Goal: Information Seeking & Learning: Learn about a topic

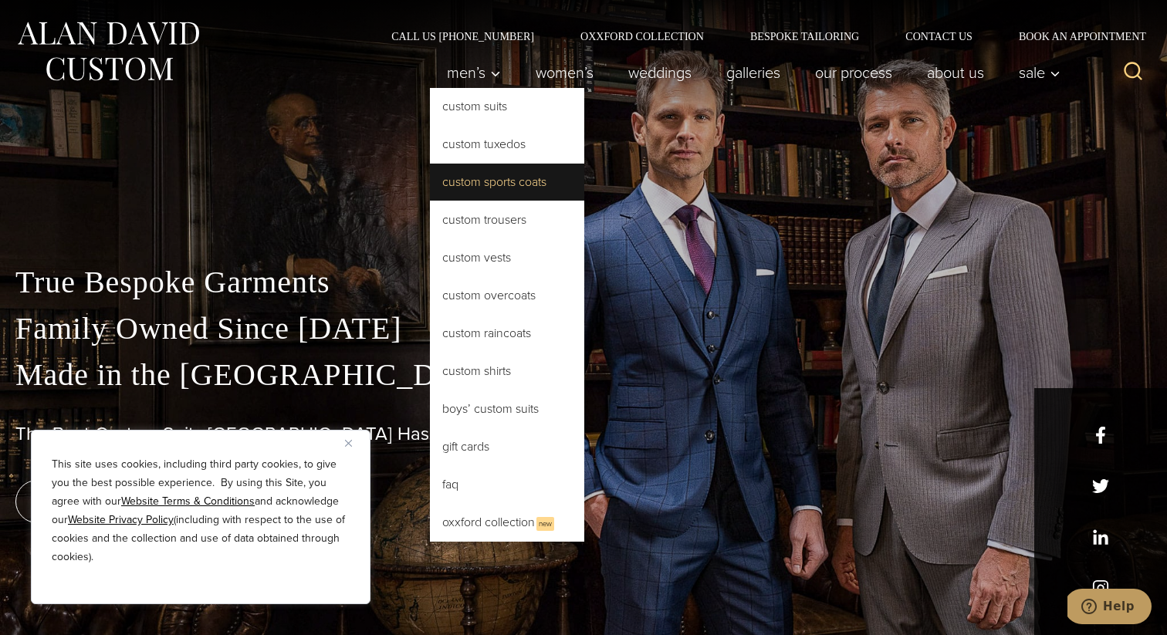
click at [515, 183] on link "Custom Sports Coats" at bounding box center [507, 182] width 154 height 37
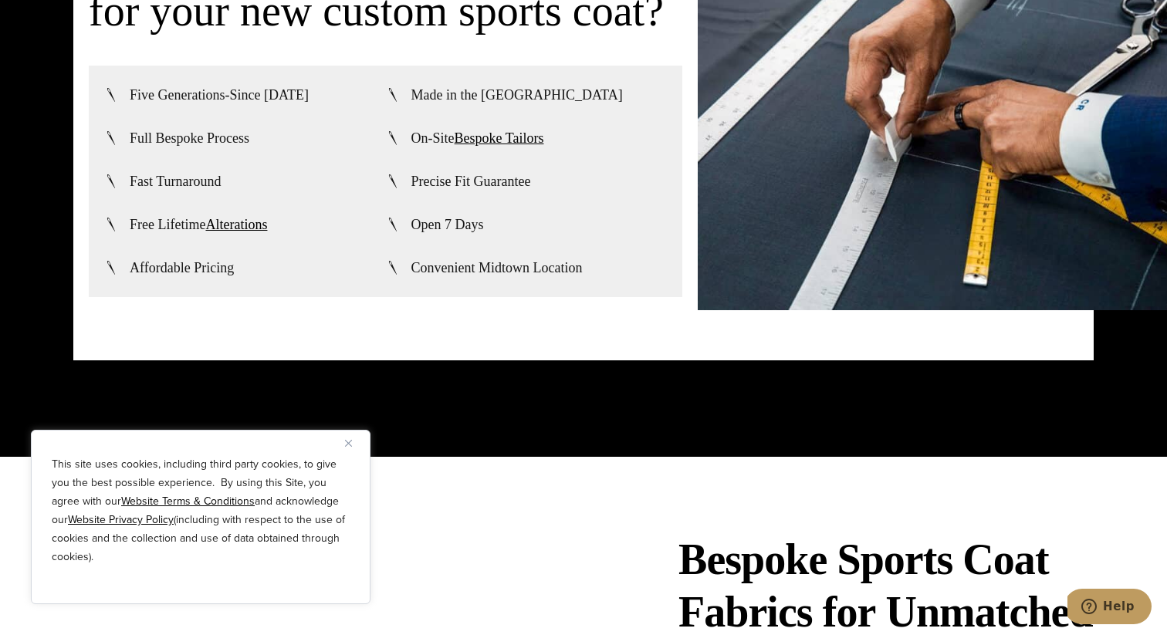
scroll to position [3831, 0]
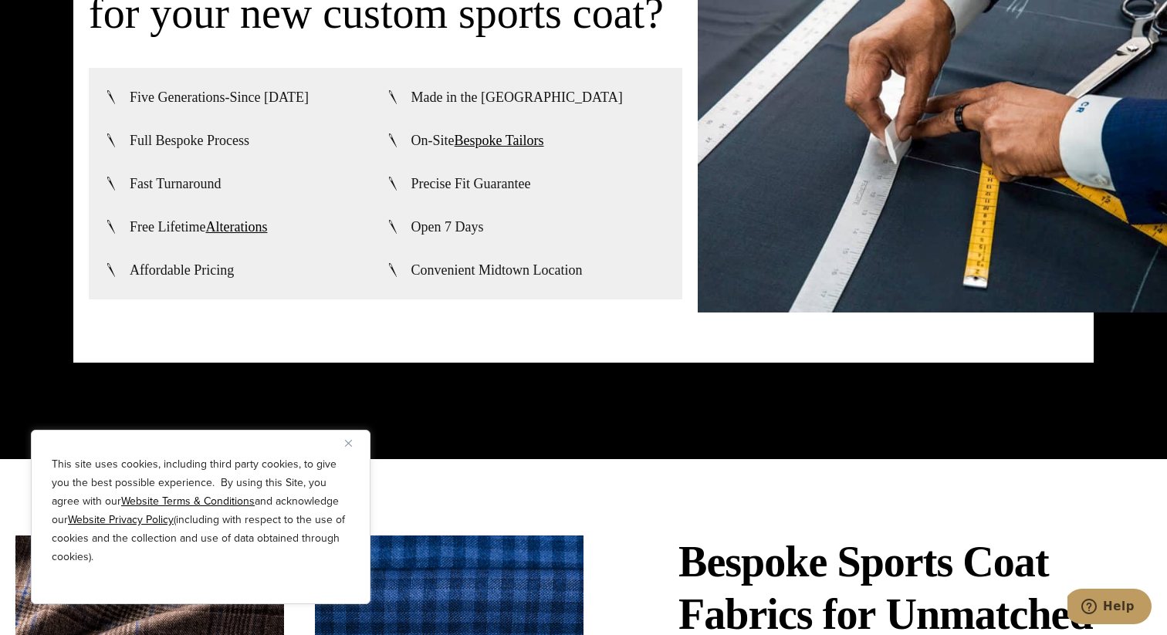
click at [349, 445] on img "Close" at bounding box center [348, 443] width 7 height 7
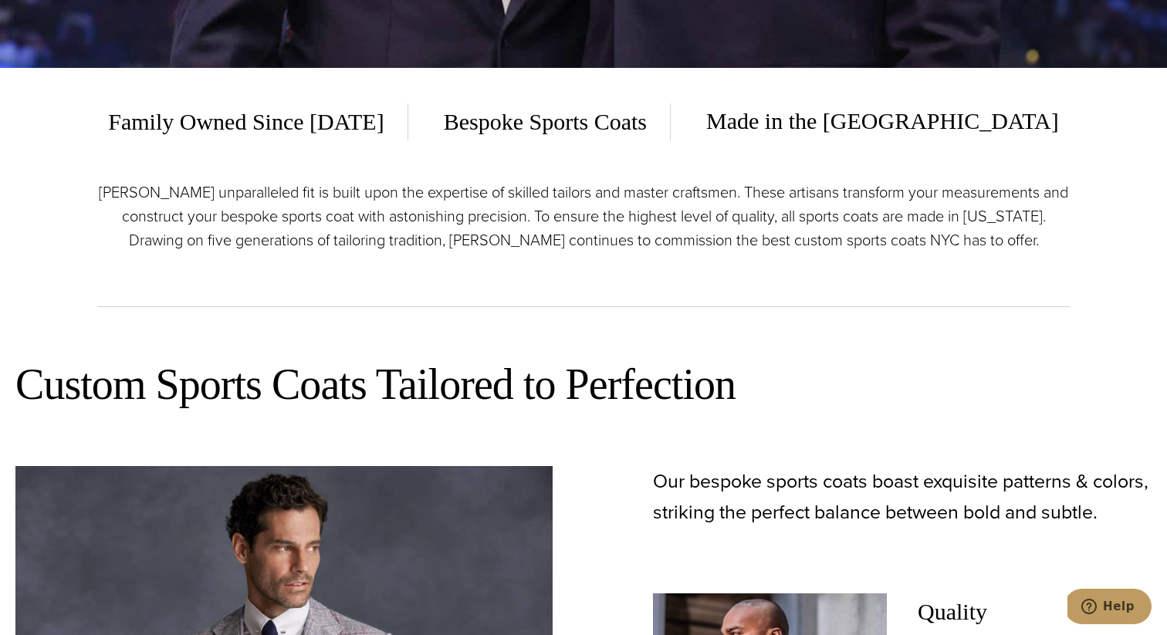
scroll to position [0, 0]
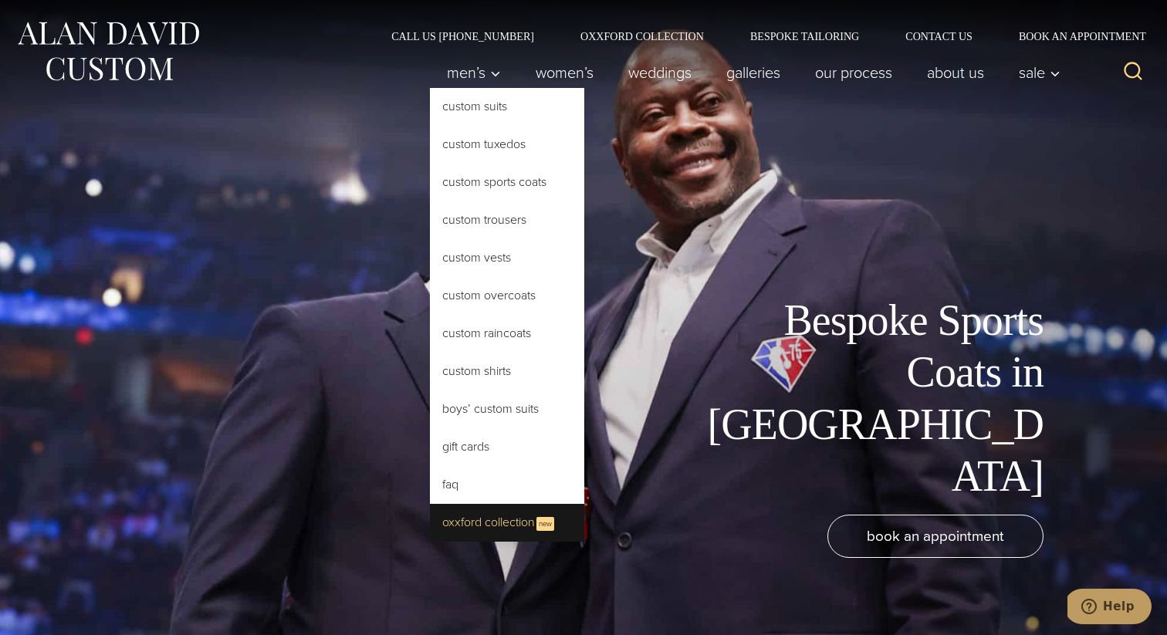
click at [484, 514] on link "Oxxford Collection New" at bounding box center [507, 523] width 154 height 38
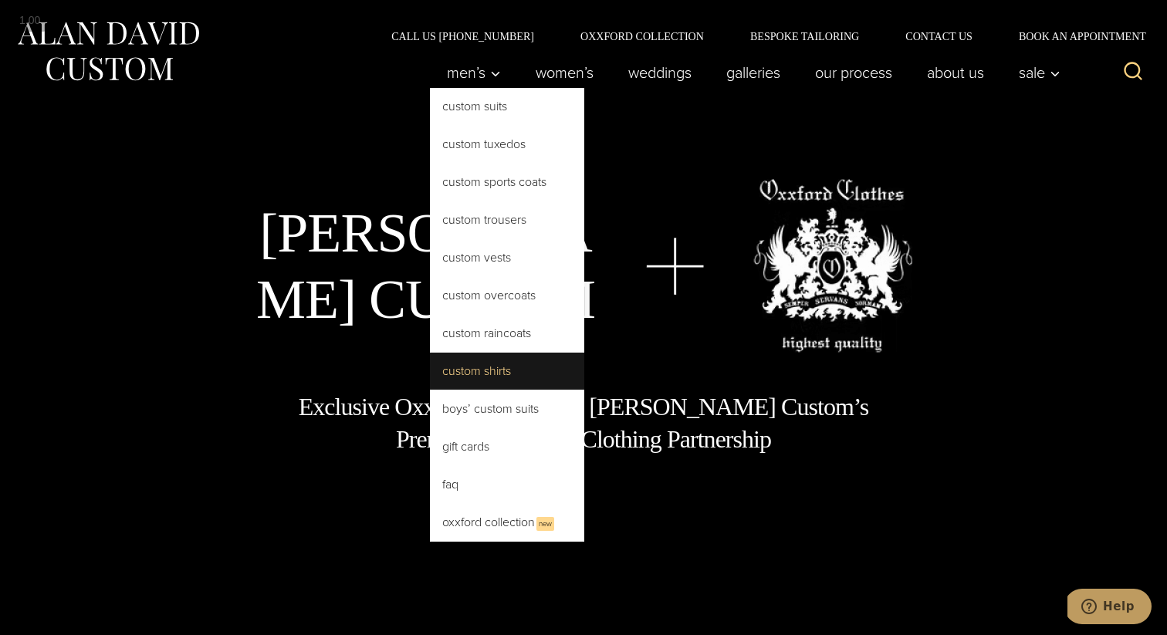
click at [491, 375] on link "Custom Shirts" at bounding box center [507, 371] width 154 height 37
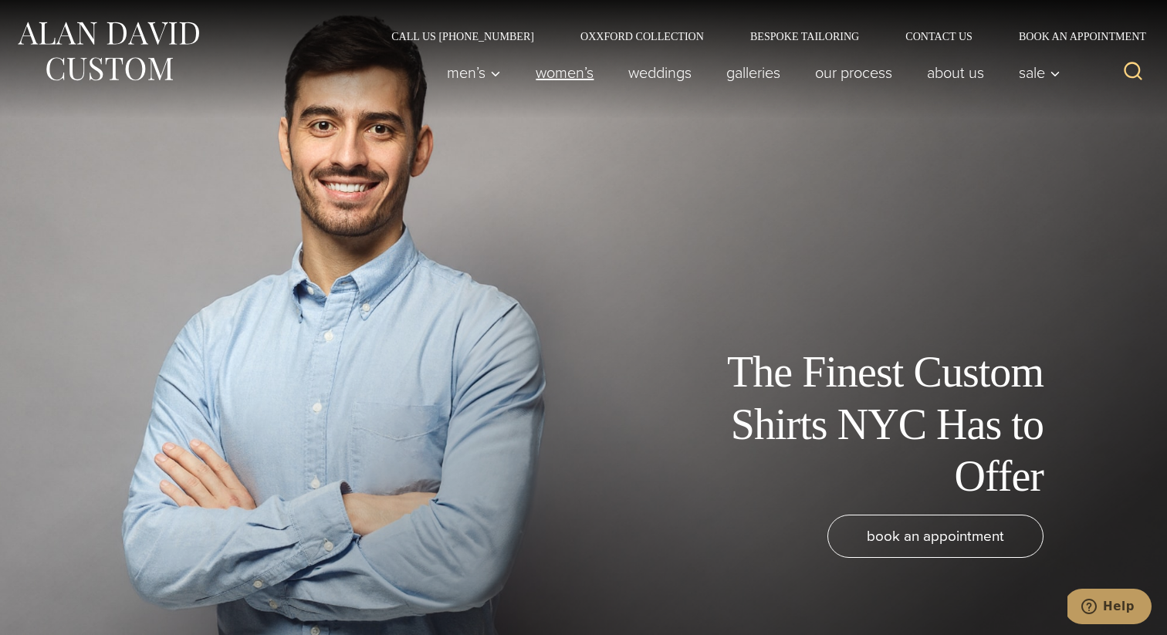
click at [572, 72] on link "Women’s" at bounding box center [565, 72] width 93 height 31
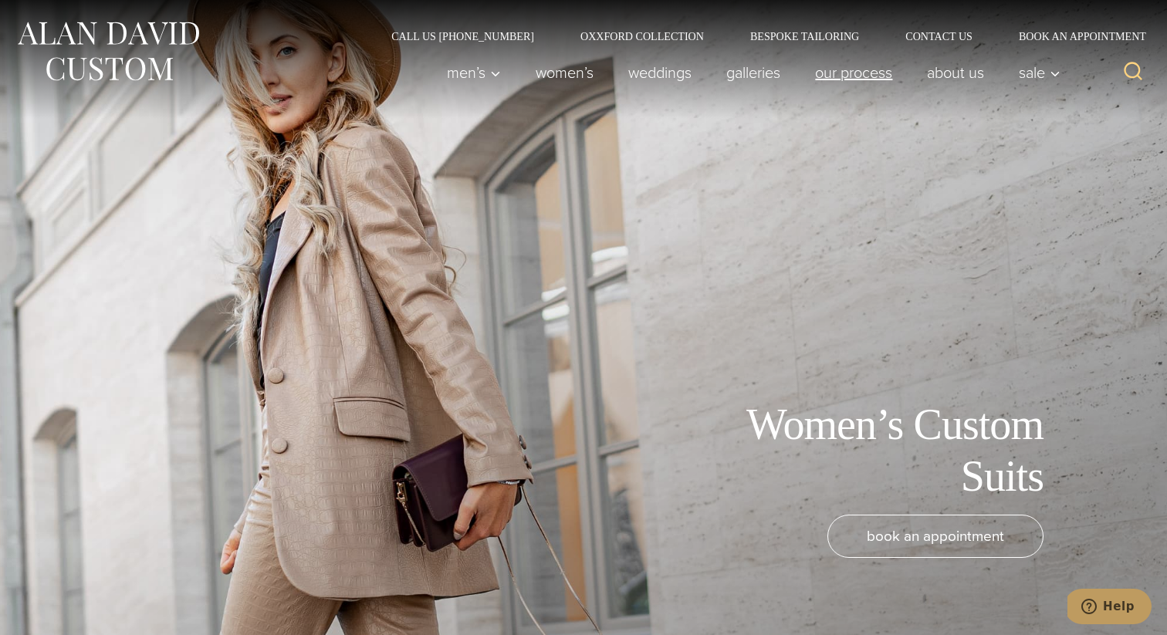
click at [845, 73] on link "Our Process" at bounding box center [854, 72] width 112 height 31
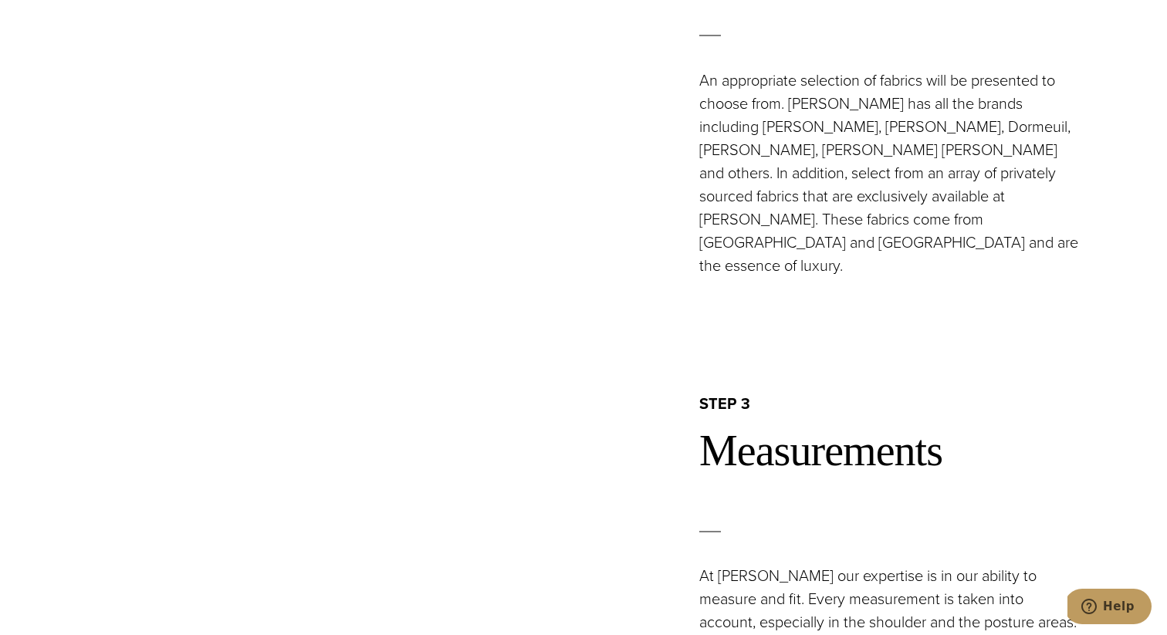
scroll to position [1689, 0]
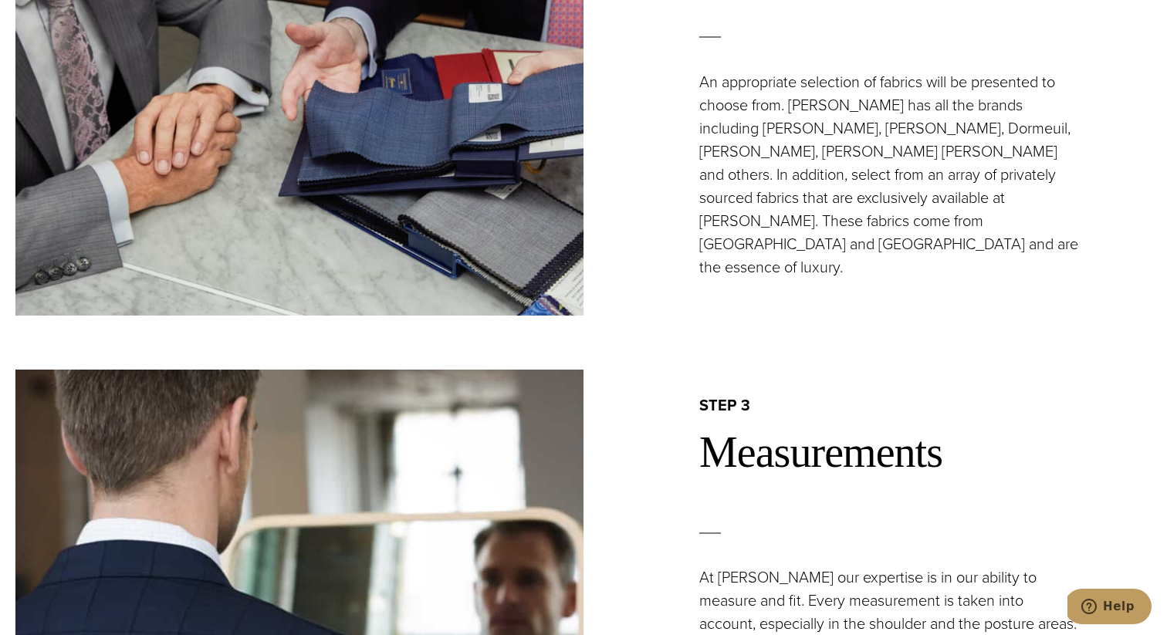
click at [715, 160] on p "An appropriate selection of fabrics will be presented to choose from. Alan Davi…" at bounding box center [890, 174] width 383 height 208
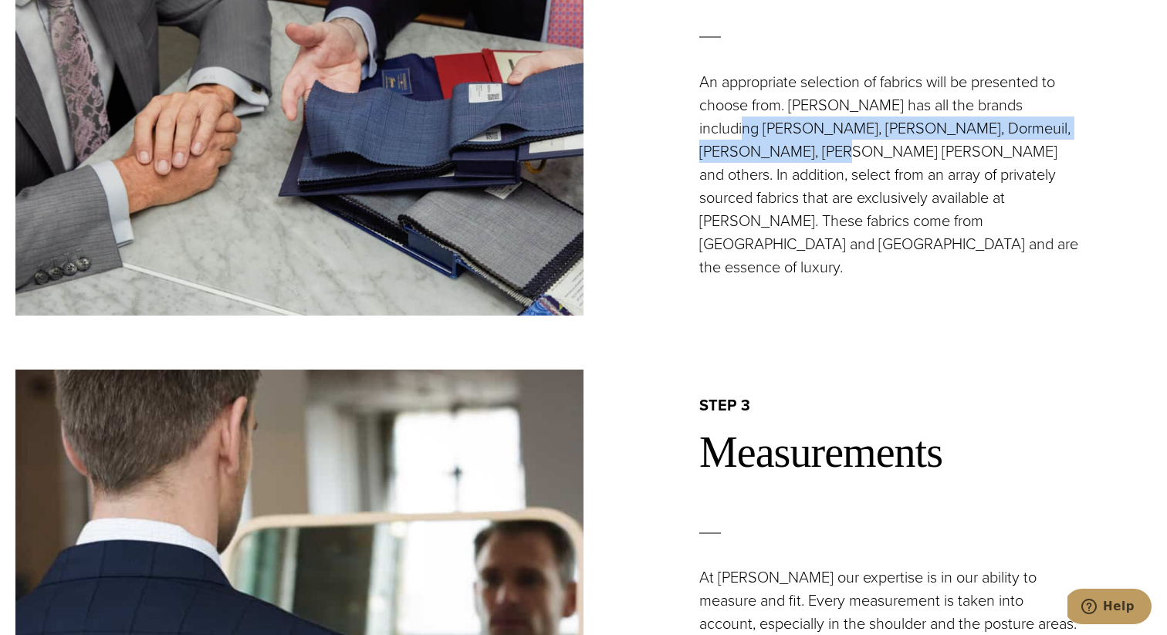
drag, startPoint x: 715, startPoint y: 160, endPoint x: 697, endPoint y: 181, distance: 28.0
click at [698, 181] on div "step 2 Fabric Selection An appropriate selection of fabrics will be presented t…" at bounding box center [867, 88] width 568 height 379
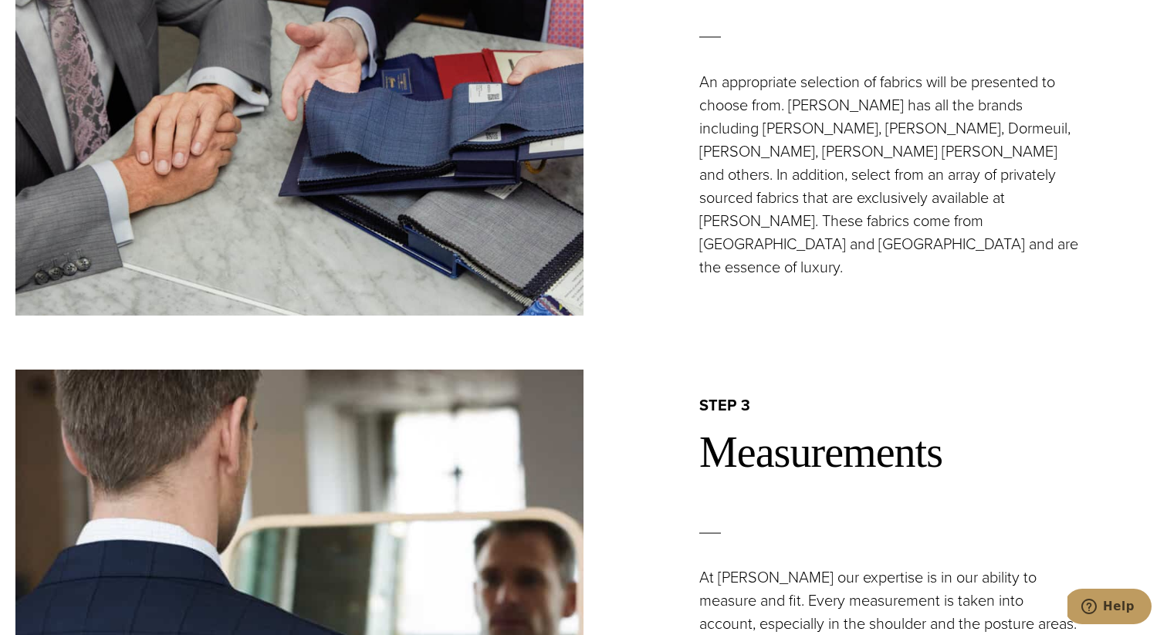
click at [705, 182] on p "An appropriate selection of fabrics will be presented to choose from. Alan Davi…" at bounding box center [890, 174] width 383 height 208
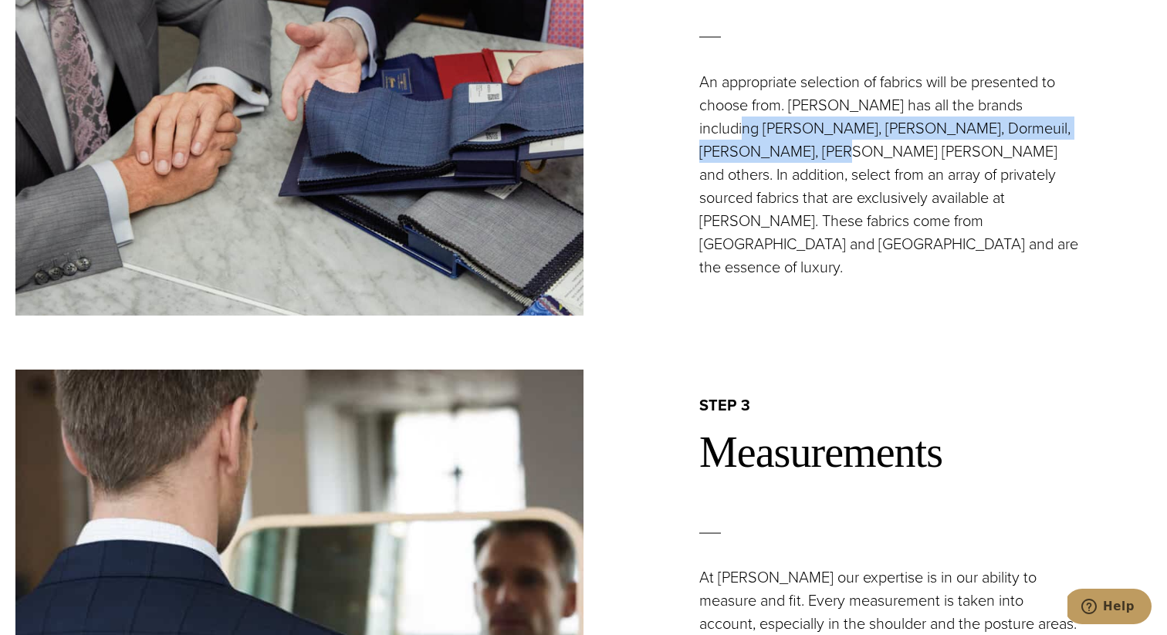
drag, startPoint x: 705, startPoint y: 182, endPoint x: 718, endPoint y: 155, distance: 30.0
click at [718, 155] on p "An appropriate selection of fabrics will be presented to choose from. Alan Davi…" at bounding box center [890, 174] width 383 height 208
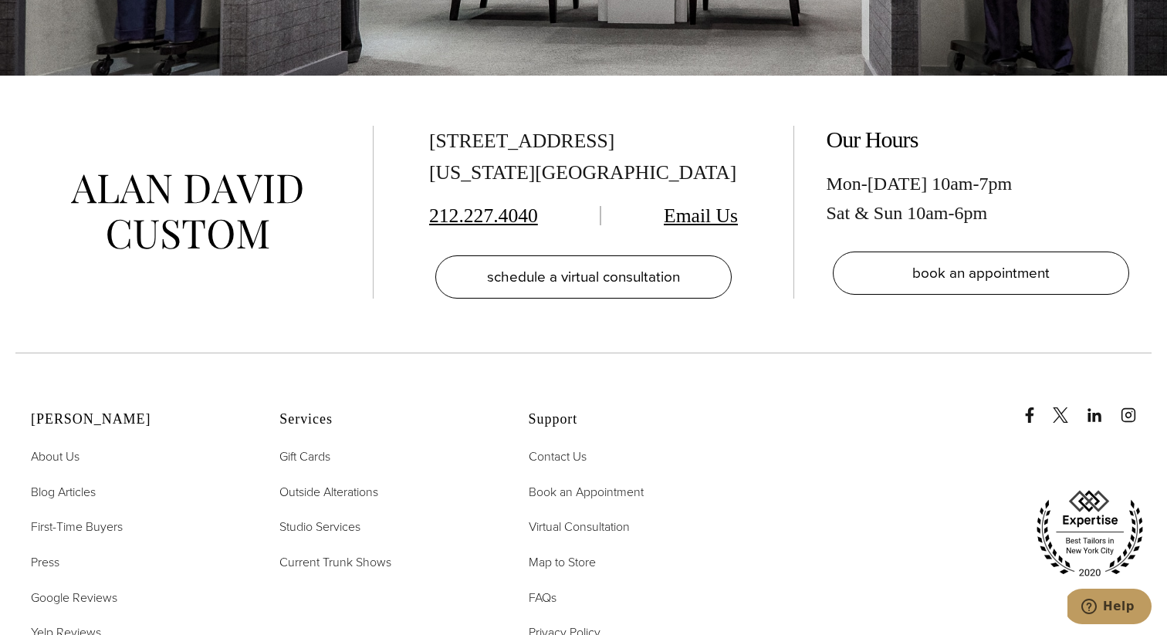
scroll to position [5079, 0]
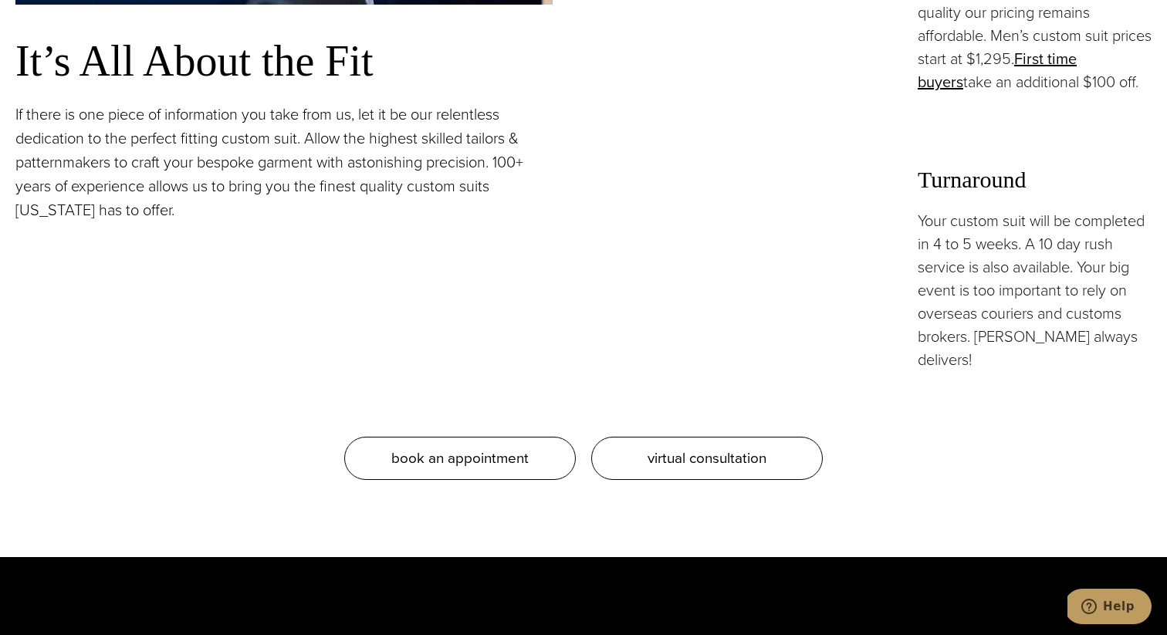
scroll to position [1260, 0]
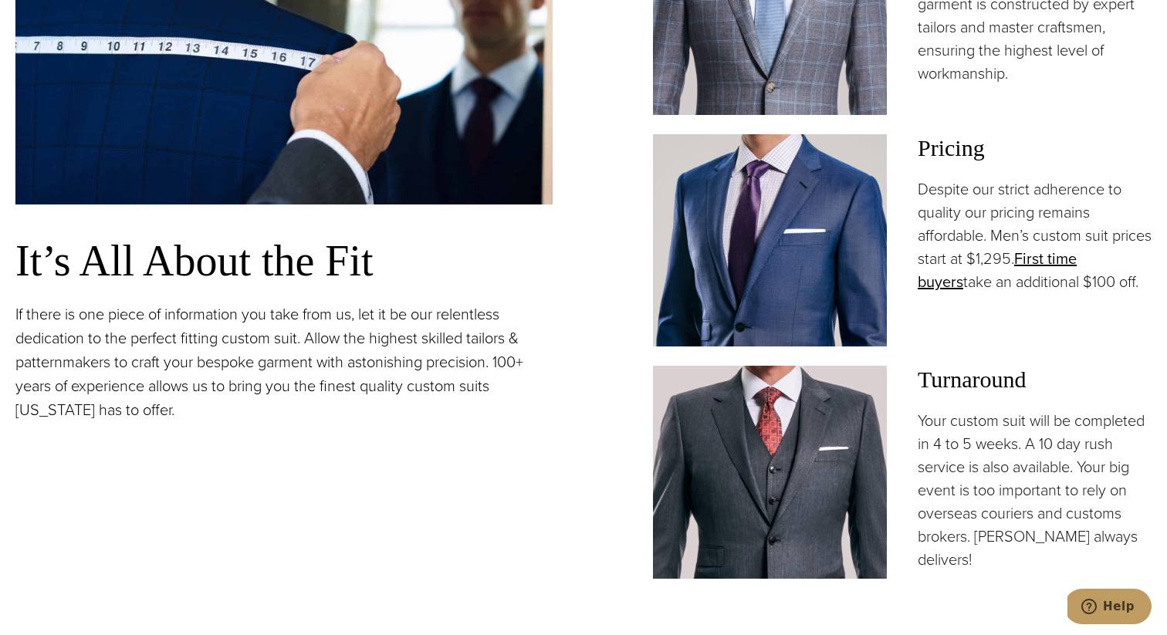
click at [773, 208] on img at bounding box center [770, 240] width 234 height 212
